Goal: Use online tool/utility: Utilize a website feature to perform a specific function

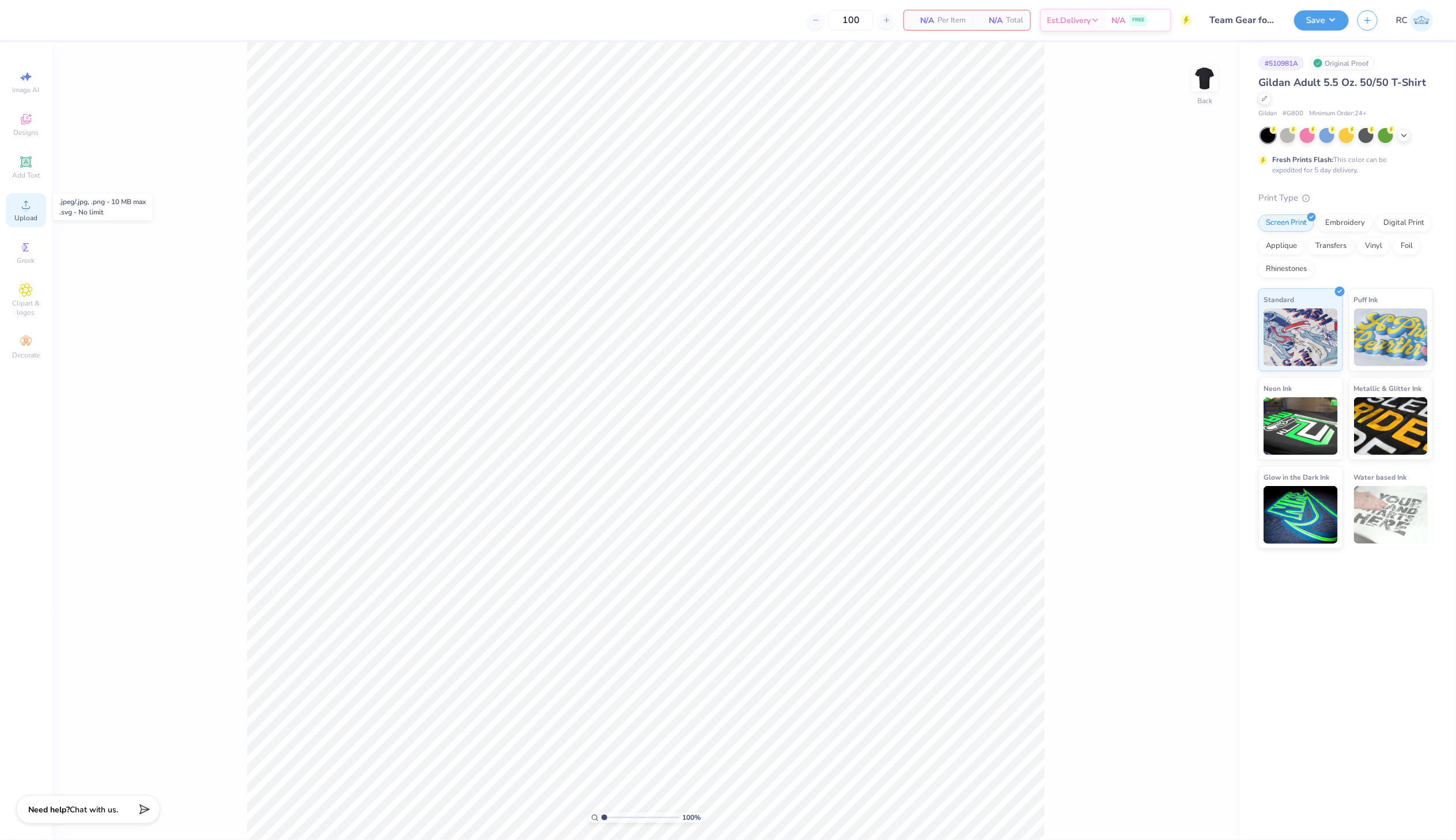
click at [42, 208] on div "Upload" at bounding box center [26, 210] width 40 height 34
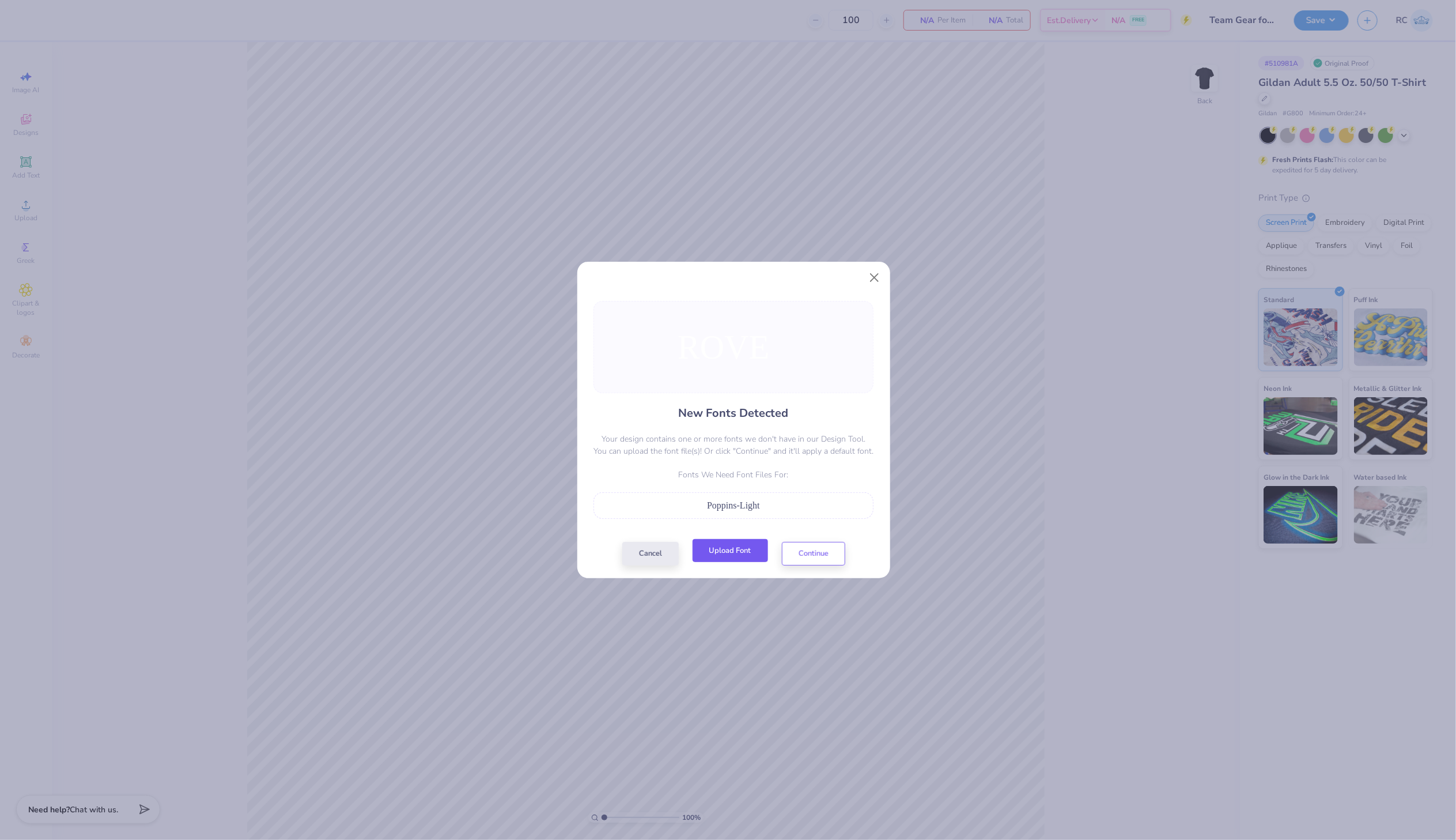
click at [732, 556] on button "Upload Font" at bounding box center [730, 551] width 75 height 24
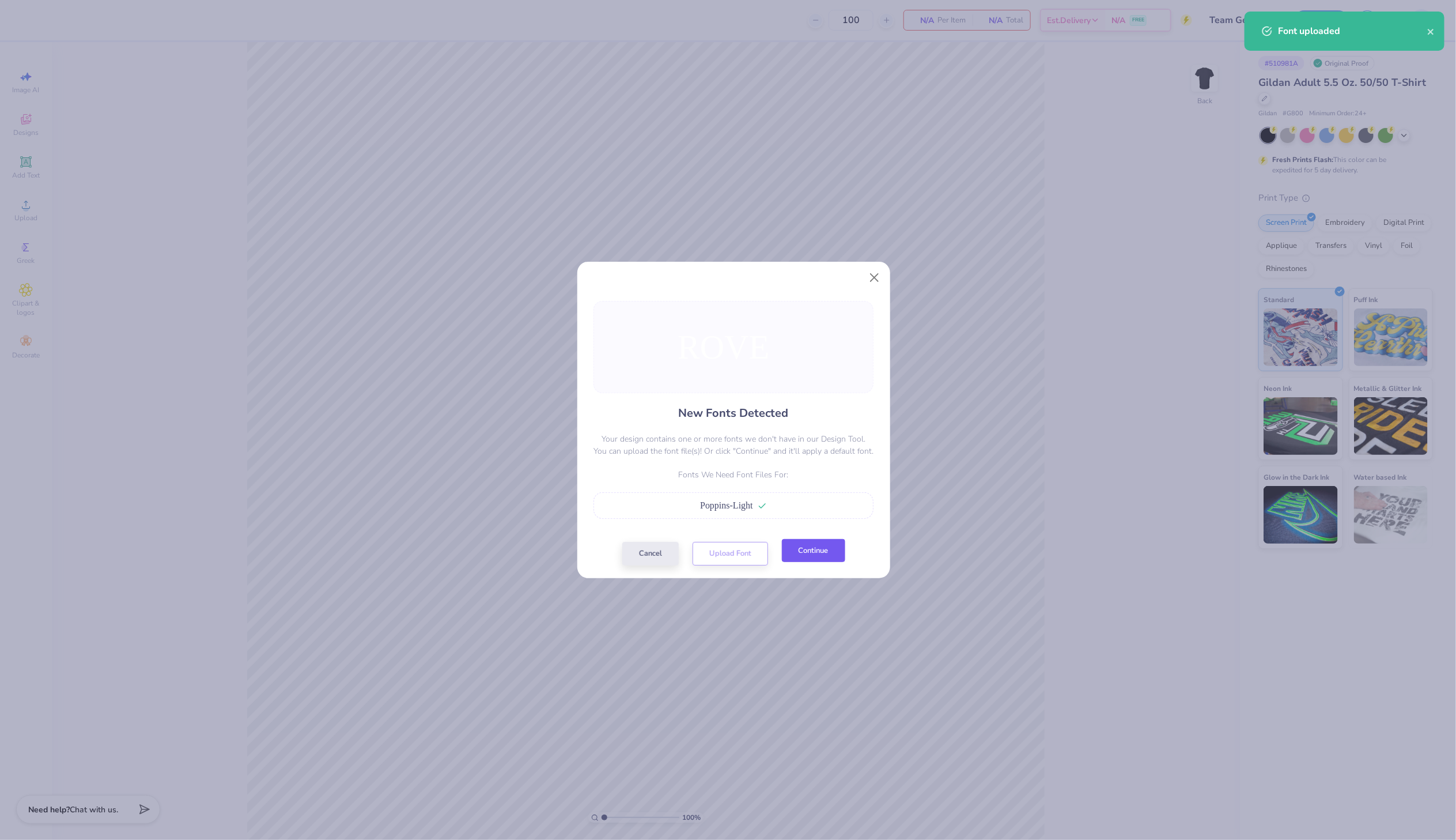
click at [816, 556] on button "Continue" at bounding box center [813, 551] width 64 height 24
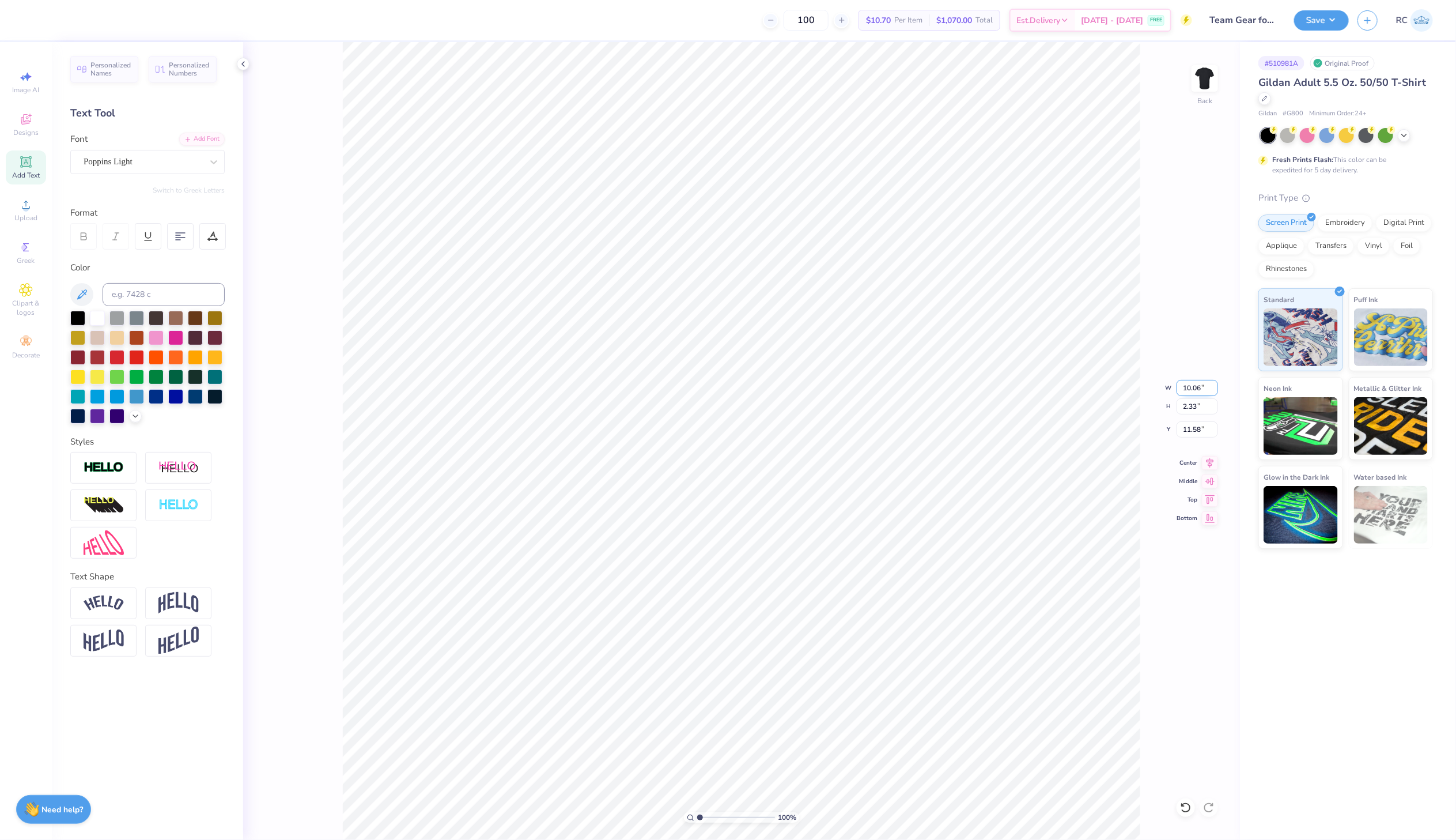
click at [1195, 385] on input "10.06" at bounding box center [1198, 387] width 42 height 16
type input "3.50"
type input "0.81"
click at [1206, 428] on input "12.34" at bounding box center [1198, 429] width 42 height 16
type input "3.00"
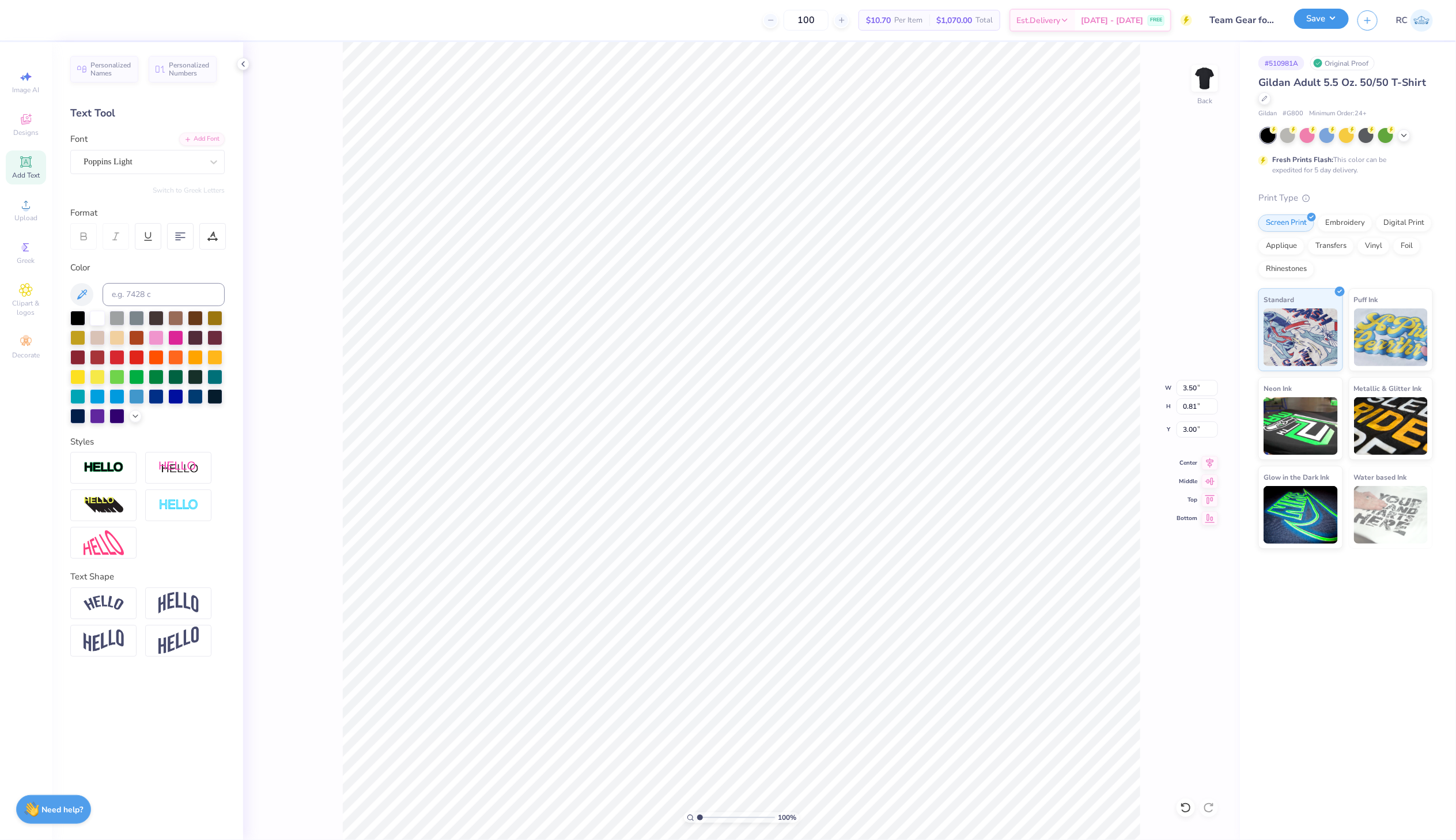
click at [1329, 16] on button "Save" at bounding box center [1321, 19] width 54 height 20
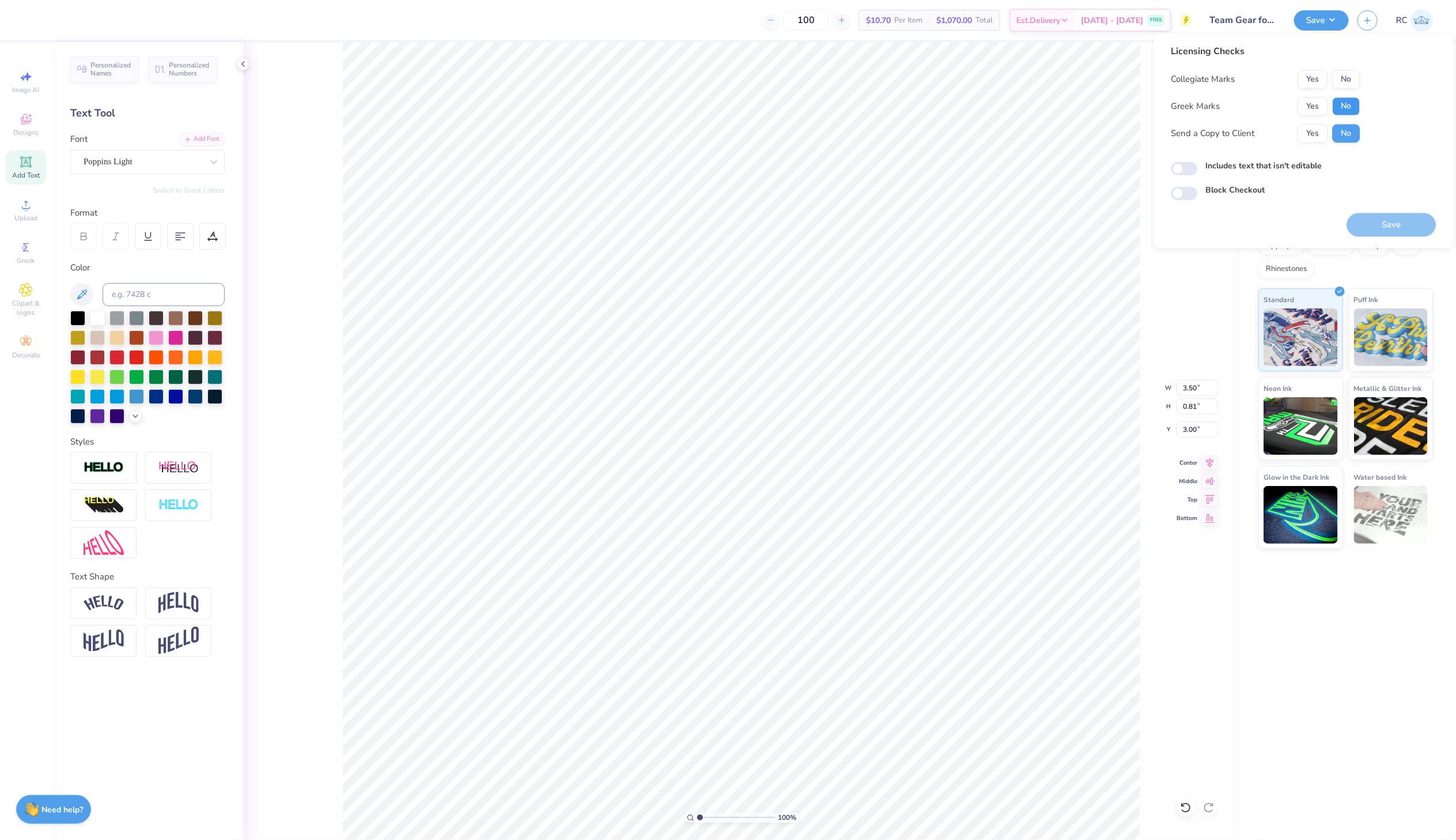
click at [1347, 110] on button "No" at bounding box center [1346, 107] width 28 height 19
click at [1346, 87] on button "No" at bounding box center [1346, 79] width 28 height 19
click at [1308, 138] on button "Yes" at bounding box center [1314, 134] width 30 height 19
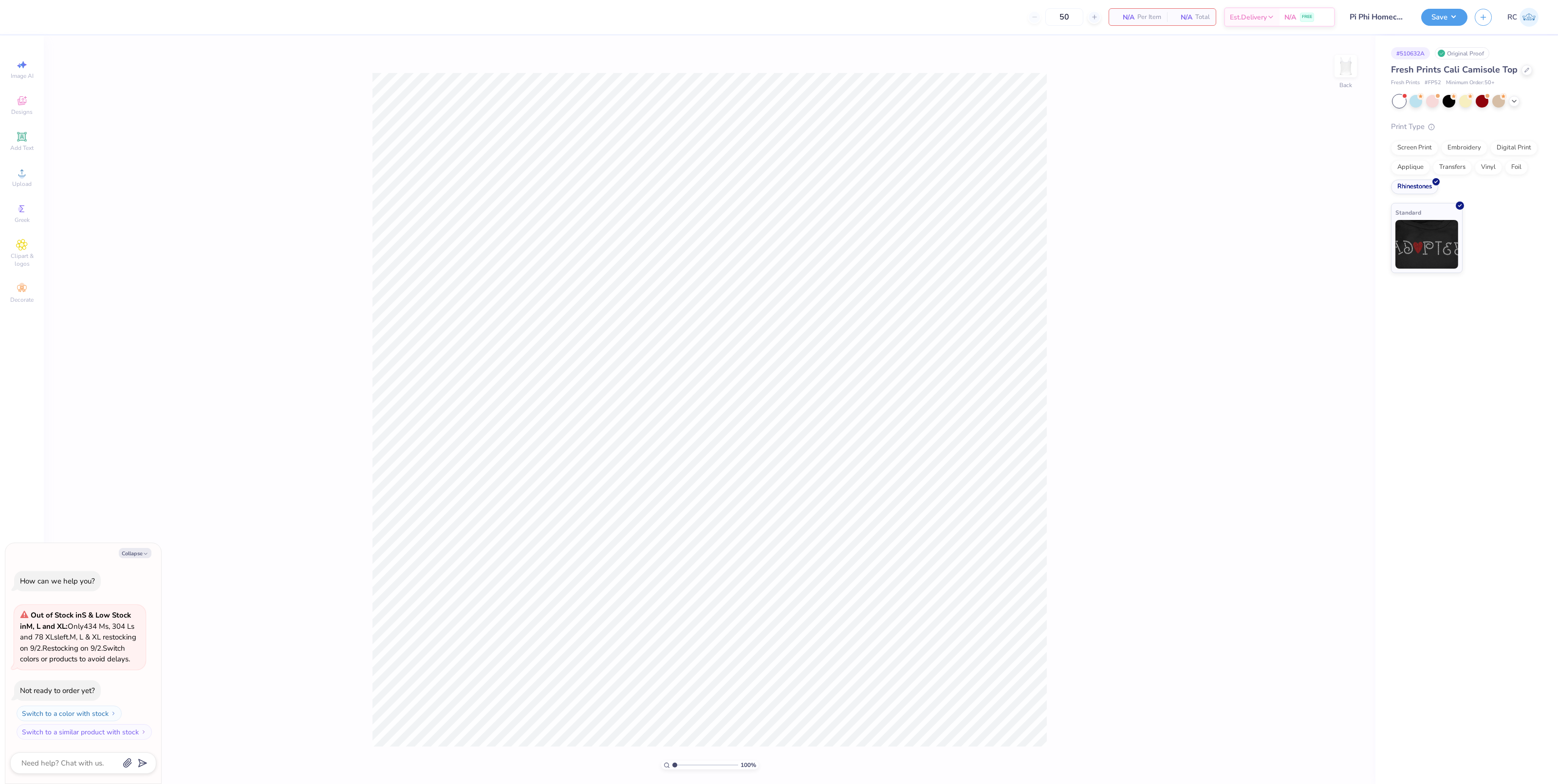
type textarea "x"
